Goal: Task Accomplishment & Management: Manage account settings

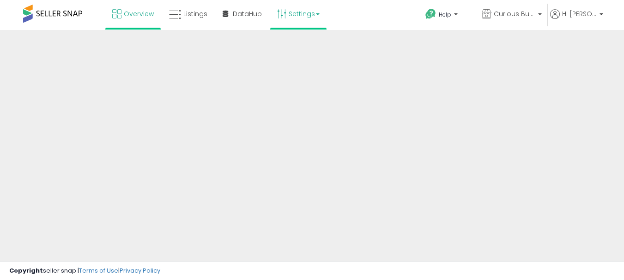
click at [326, 11] on link "Settings" at bounding box center [298, 14] width 56 height 28
click at [319, 14] on b at bounding box center [318, 14] width 4 height 2
click at [326, 12] on link "Settings" at bounding box center [298, 14] width 56 height 28
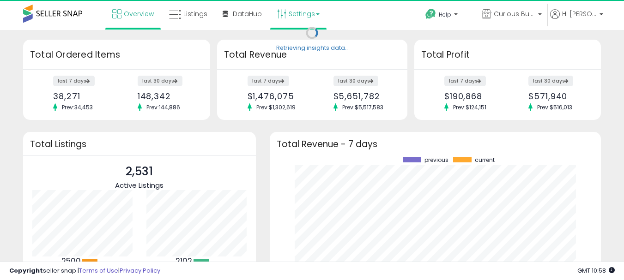
scroll to position [128, 313]
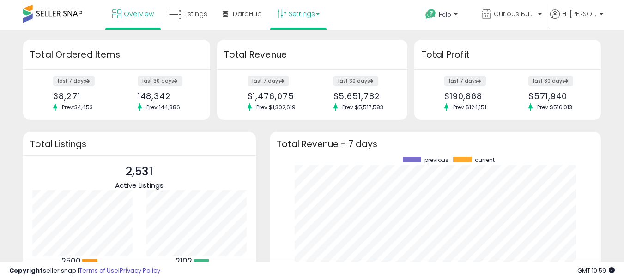
click at [326, 13] on link "Settings" at bounding box center [298, 14] width 56 height 28
click at [324, 47] on link "Store settings" at bounding box center [303, 46] width 42 height 9
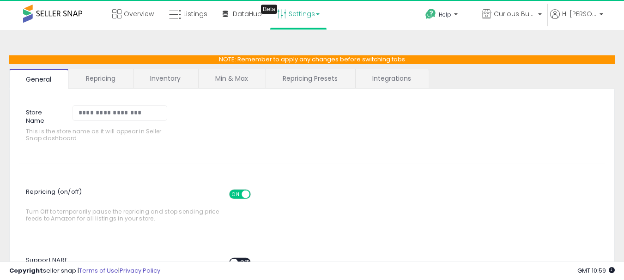
click at [298, 80] on link "Repricing Presets" at bounding box center [310, 78] width 88 height 19
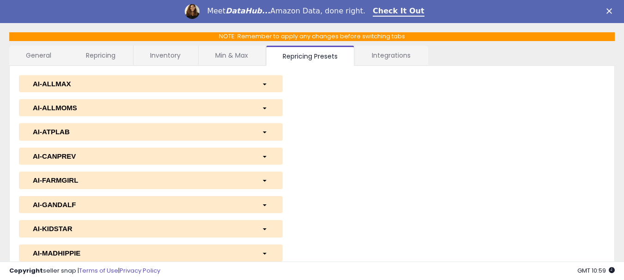
scroll to position [208, 0]
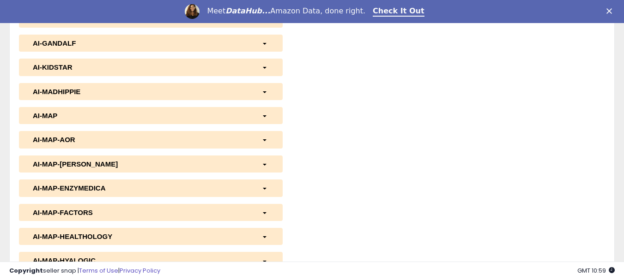
click at [261, 139] on div "button" at bounding box center [265, 140] width 21 height 10
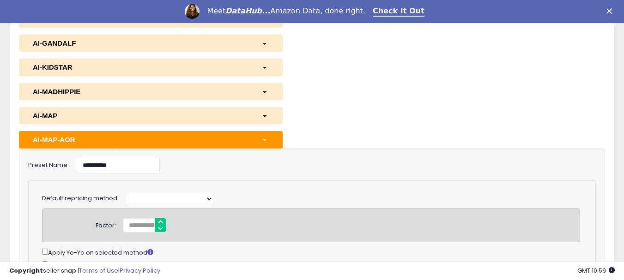
select select "**********"
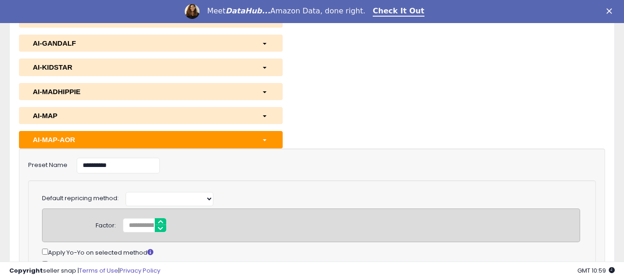
select select "**********"
select select "*********"
select select "**********"
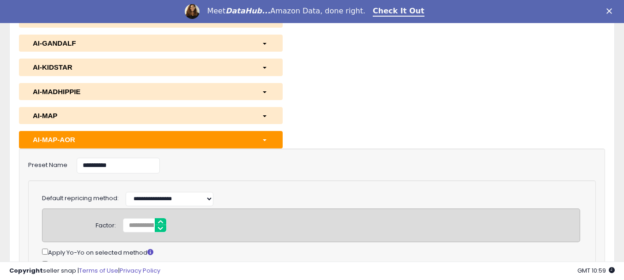
select select "*********"
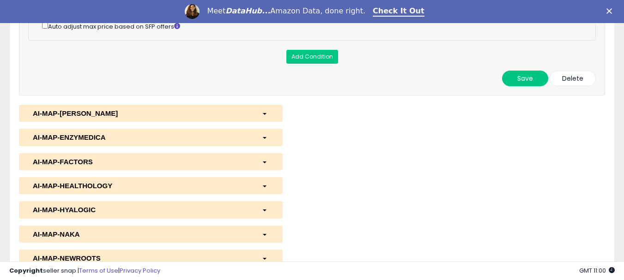
scroll to position [1131, 0]
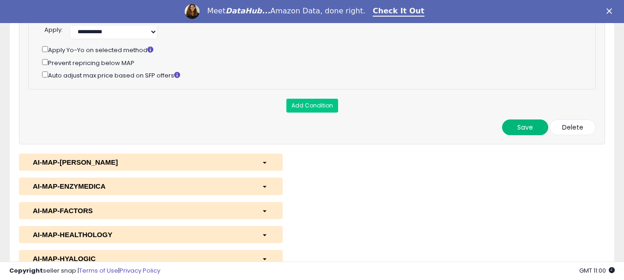
click at [525, 135] on button "Save" at bounding box center [525, 128] width 46 height 16
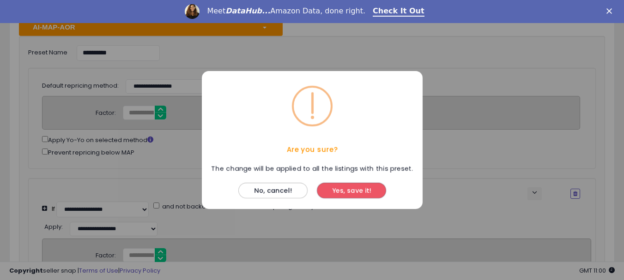
scroll to position [314, 0]
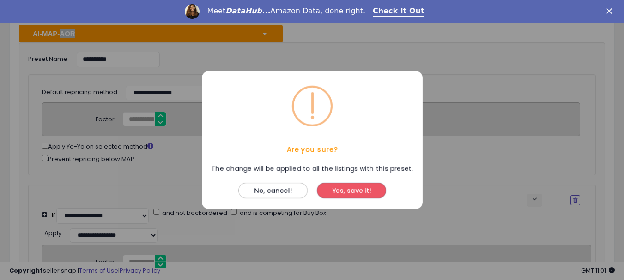
click at [348, 191] on button "Yes, save it!" at bounding box center [351, 191] width 69 height 16
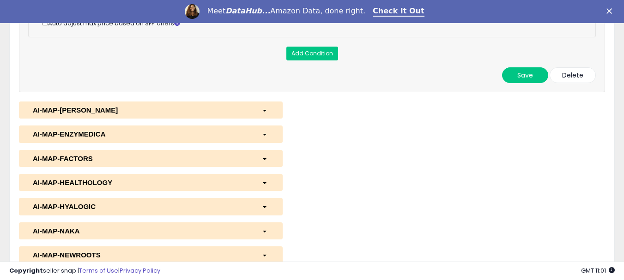
scroll to position [1191, 0]
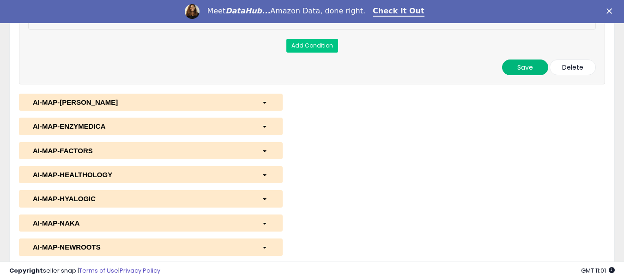
click at [524, 75] on button "Save" at bounding box center [525, 68] width 46 height 16
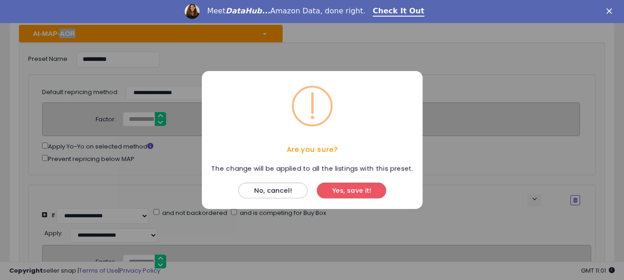
scroll to position [307, 0]
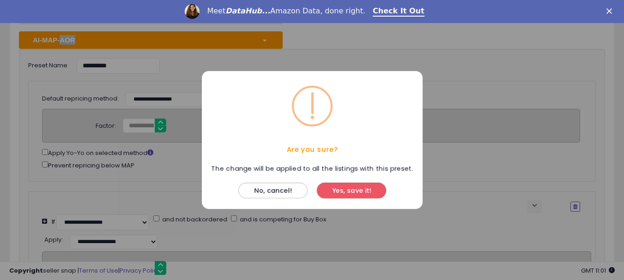
click at [359, 191] on button "Yes, save it!" at bounding box center [351, 191] width 69 height 16
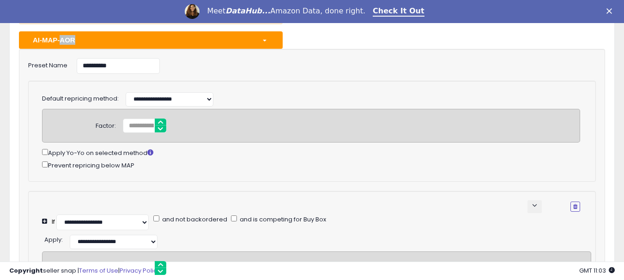
drag, startPoint x: 51, startPoint y: 164, endPoint x: 330, endPoint y: 9, distance: 319.2
click at [134, 166] on div "Prevent repricing below MAP" at bounding box center [311, 165] width 538 height 11
copy div "Prevent repricing below MAP"
click at [265, 165] on div "Prevent repricing below MAP" at bounding box center [311, 165] width 538 height 11
click at [265, 41] on span "button" at bounding box center [265, 41] width 4 height 2
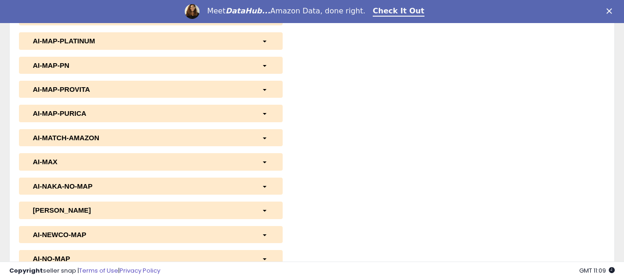
scroll to position [538, 0]
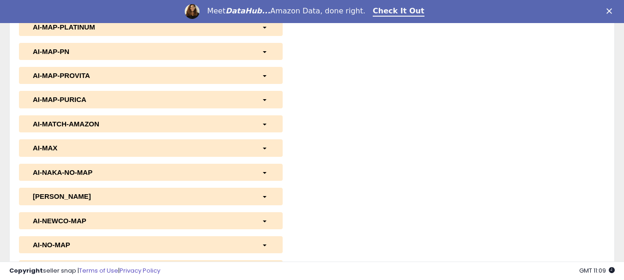
click at [264, 98] on div "button" at bounding box center [265, 100] width 21 height 10
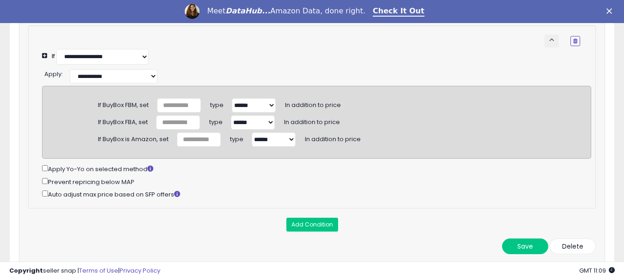
scroll to position [1323, 0]
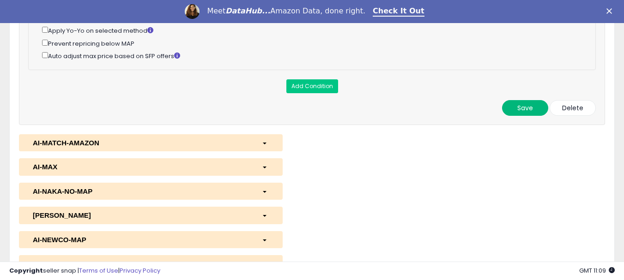
click at [530, 116] on button "Save" at bounding box center [525, 108] width 46 height 16
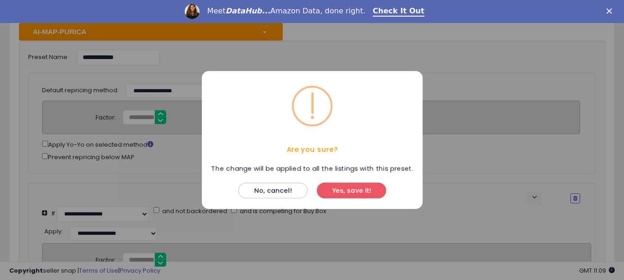
scroll to position [603, 0]
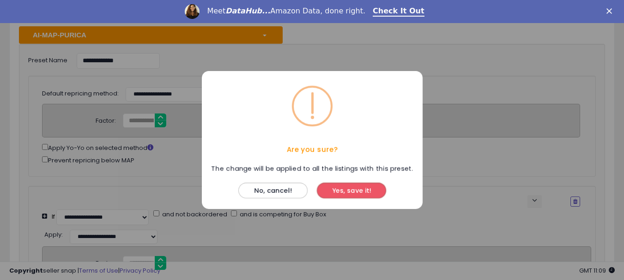
click at [342, 191] on button "Yes, save it!" at bounding box center [351, 191] width 69 height 16
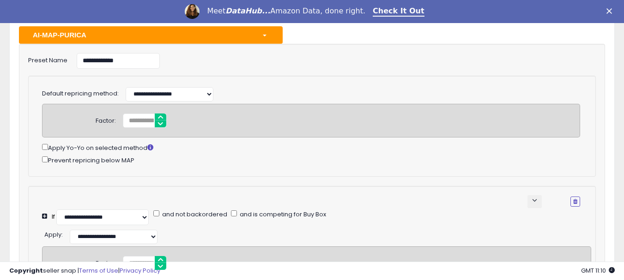
drag, startPoint x: 49, startPoint y: 160, endPoint x: 137, endPoint y: 163, distance: 87.7
click at [137, 163] on div "Prevent repricing below MAP" at bounding box center [311, 160] width 538 height 11
copy div "Prevent repricing below MAP"
click at [590, 126] on div "**********" at bounding box center [311, 126] width 567 height 101
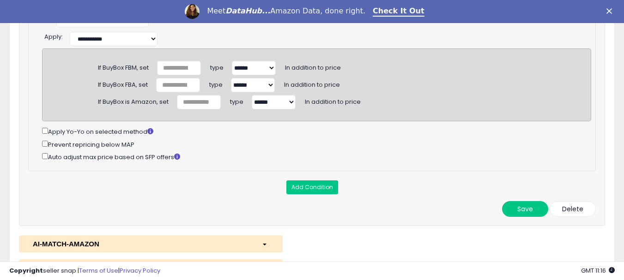
scroll to position [1295, 0]
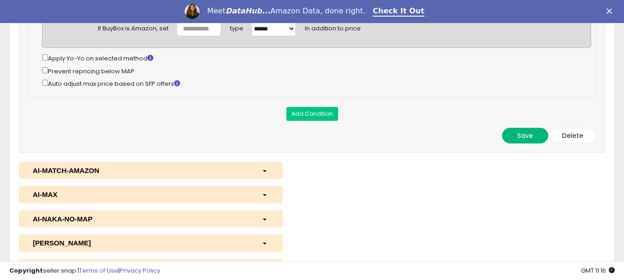
click at [524, 144] on button "Save" at bounding box center [525, 136] width 46 height 16
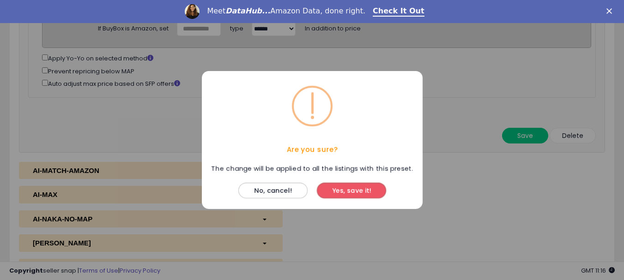
click at [352, 190] on button "Yes, save it!" at bounding box center [351, 191] width 69 height 16
